Goal: Information Seeking & Learning: Learn about a topic

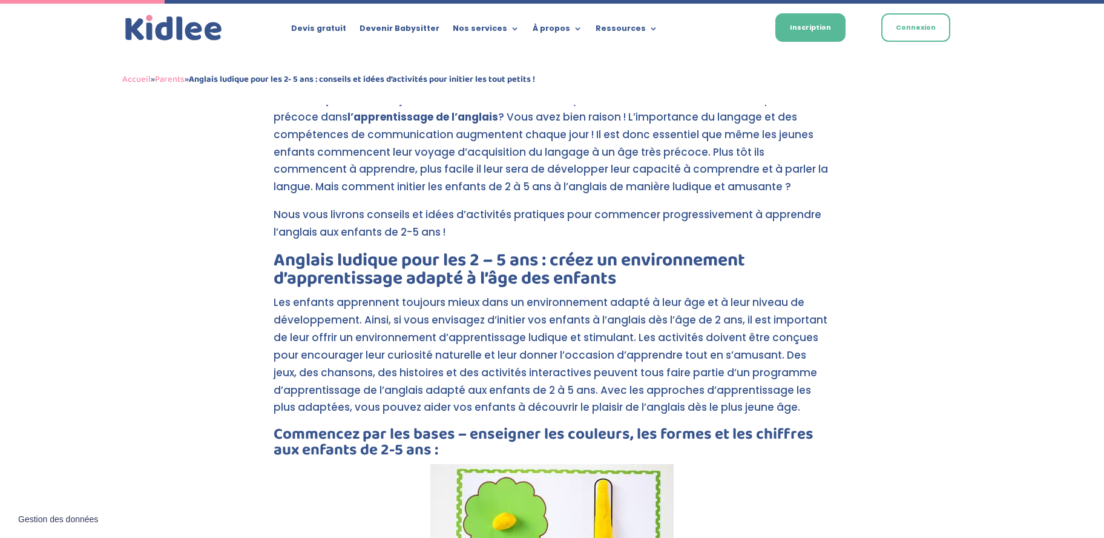
scroll to position [452, 0]
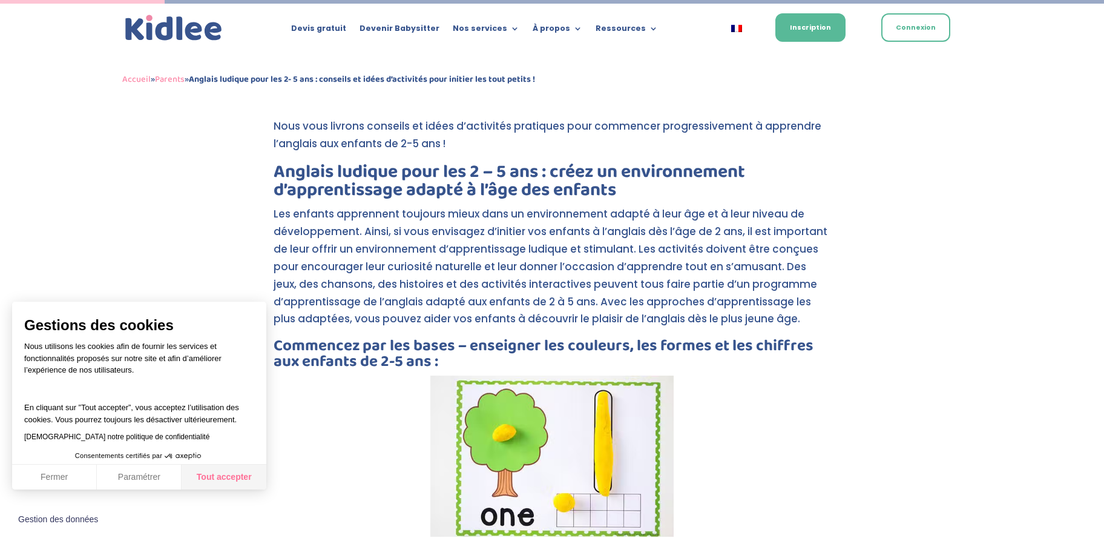
click at [228, 478] on button "Tout accepter" at bounding box center [224, 476] width 85 height 25
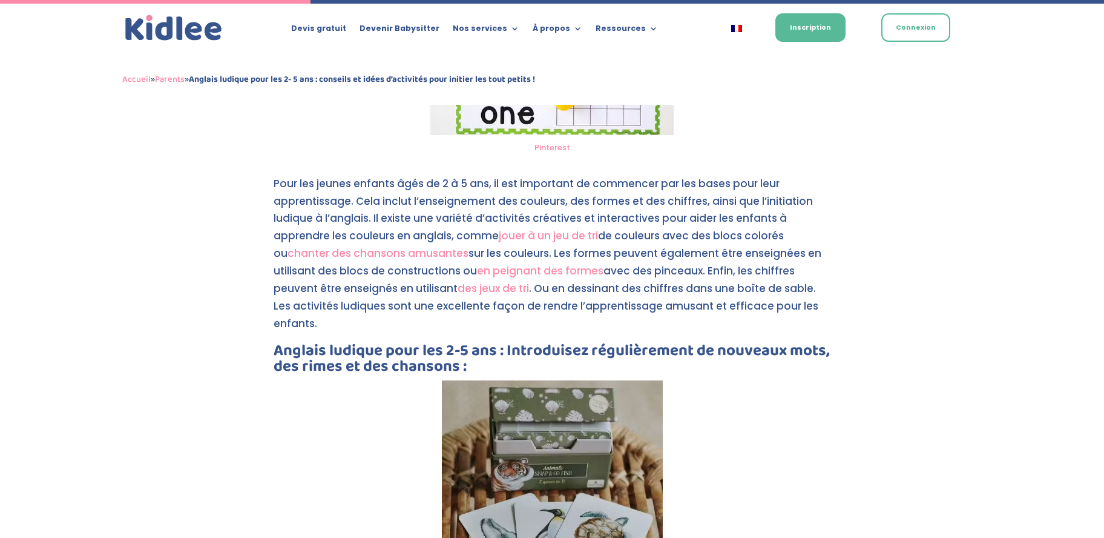
scroll to position [815, 0]
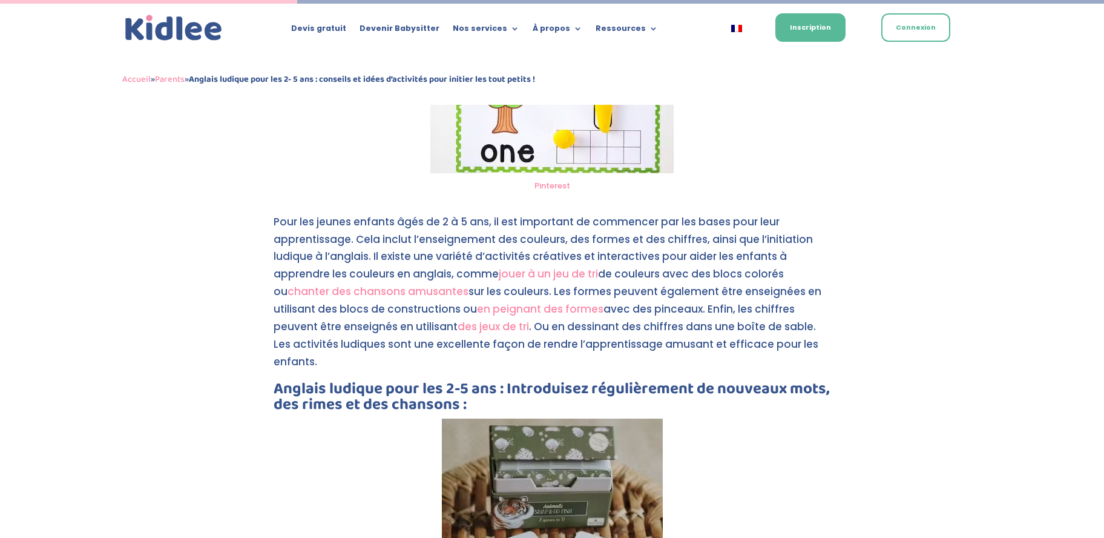
click at [546, 272] on link "jouer à un jeu de tri" at bounding box center [548, 273] width 99 height 15
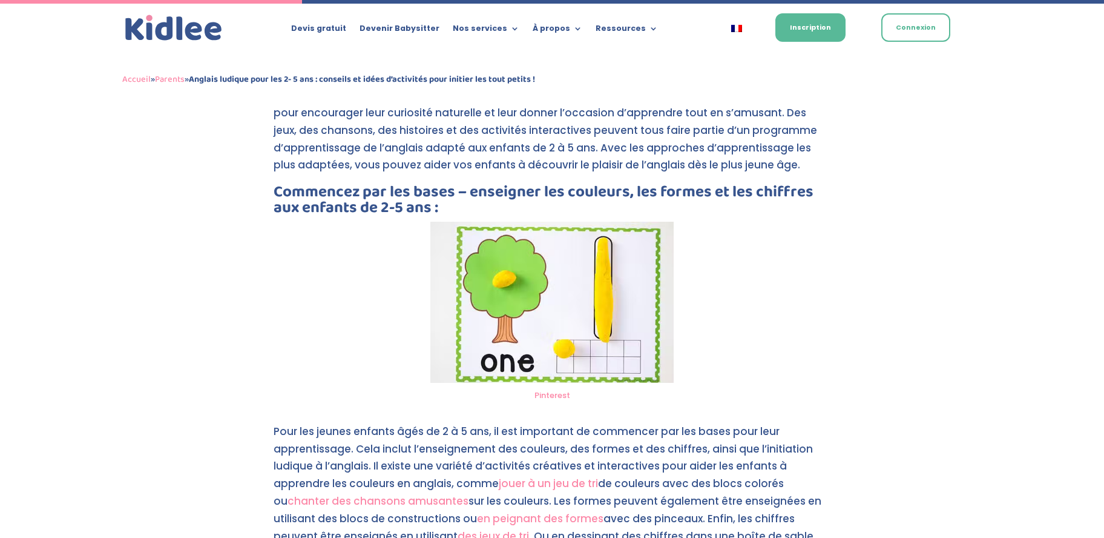
scroll to position [876, 0]
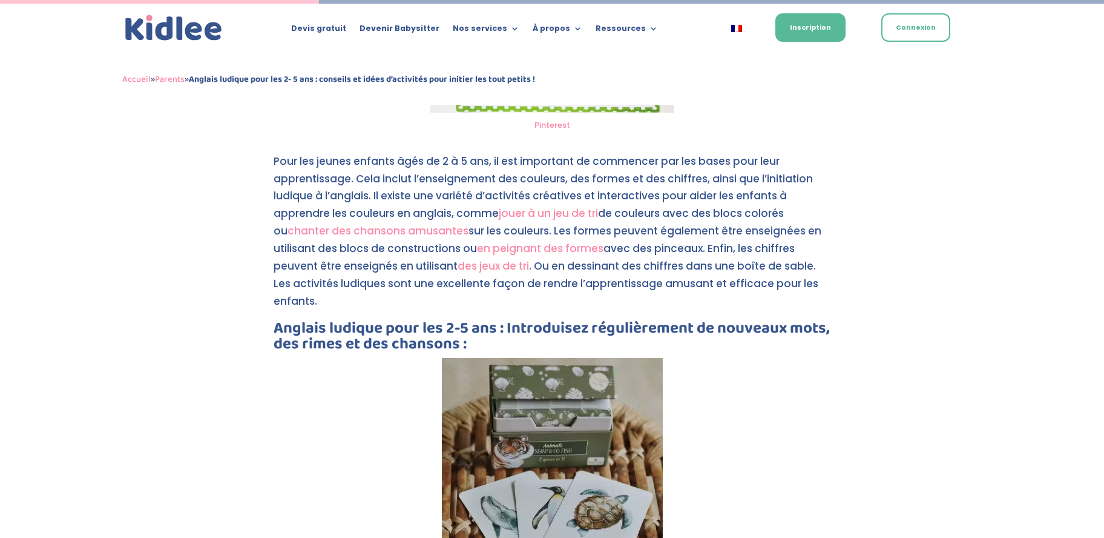
click at [386, 230] on link "chanter des chansons amusantes" at bounding box center [378, 230] width 181 height 15
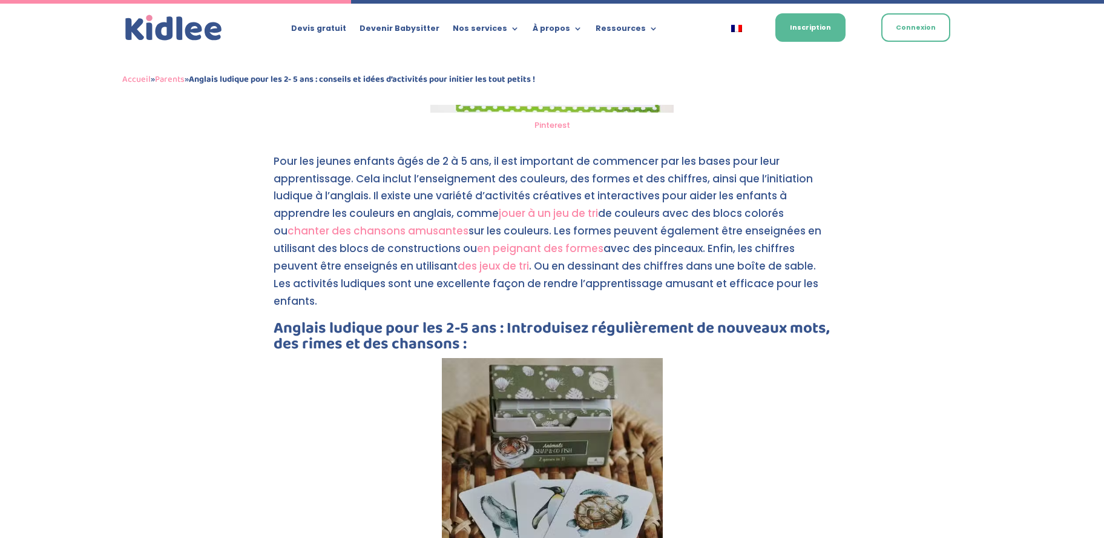
scroll to position [964, 0]
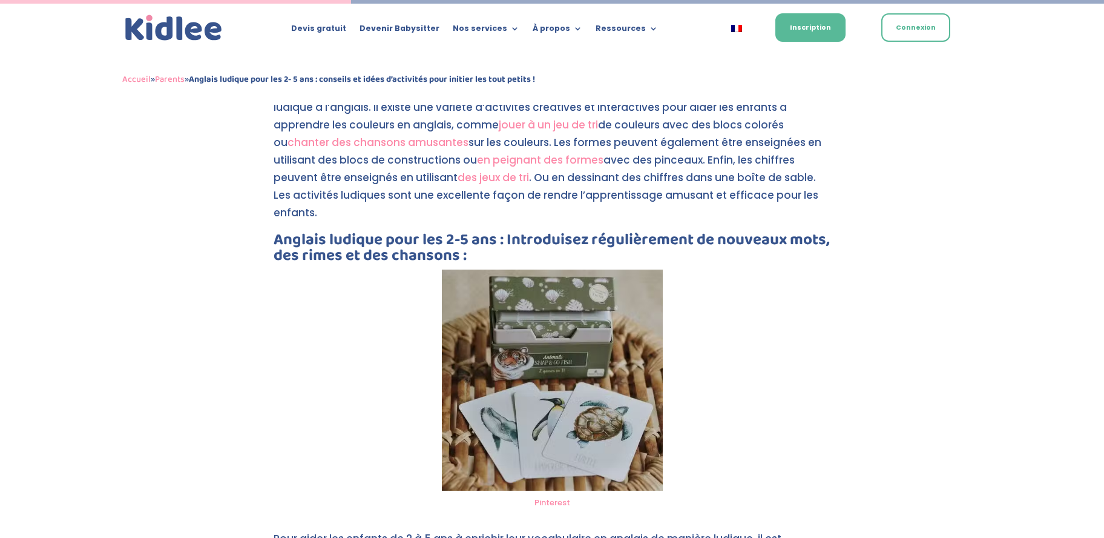
click at [532, 160] on link "en peignant des formes" at bounding box center [540, 160] width 127 height 15
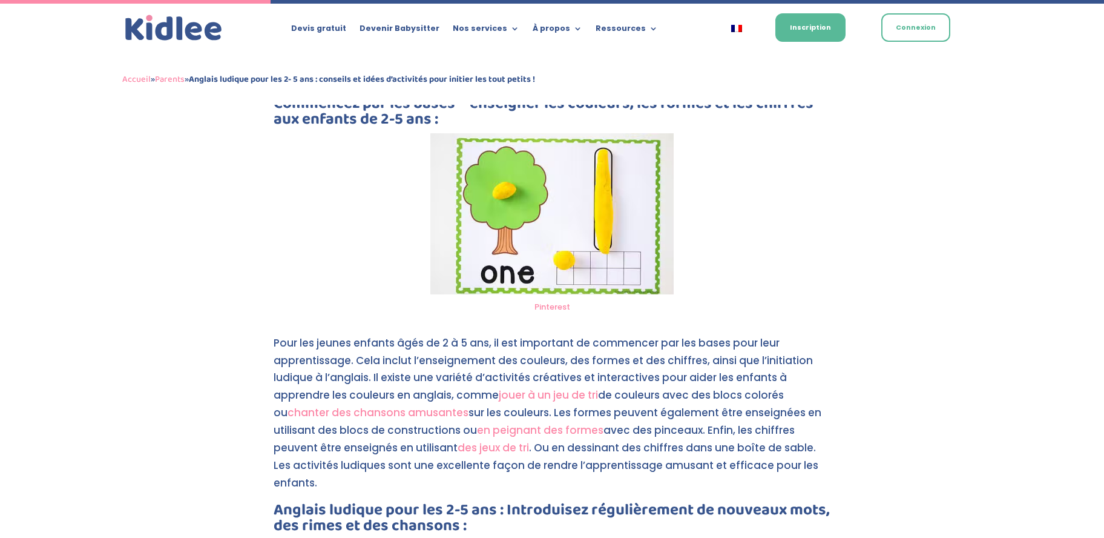
scroll to position [876, 0]
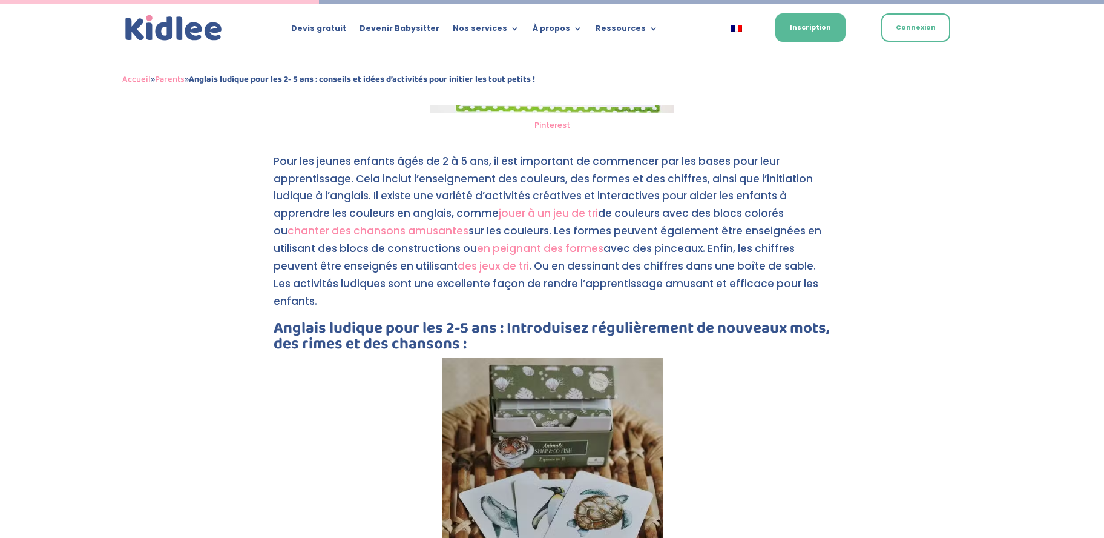
click at [486, 268] on link "des jeux de tri" at bounding box center [493, 266] width 71 height 15
